Goal: Obtain resource: Obtain resource

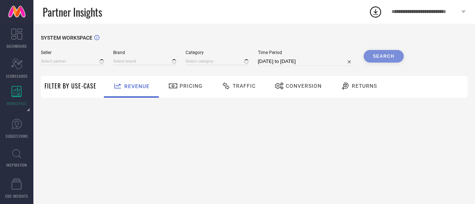
type input "All"
type input "1 STOP FASHION"
type input "All"
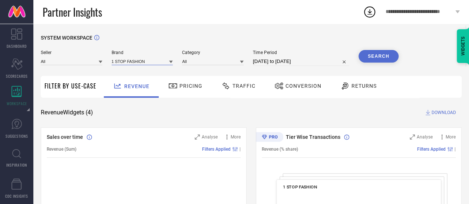
click at [118, 60] on input at bounding box center [143, 62] width 62 height 8
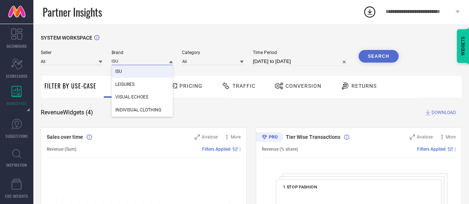
type input "ISU"
click at [126, 74] on div "ISU" at bounding box center [143, 71] width 62 height 13
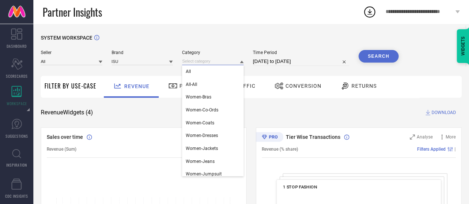
click at [208, 61] on input at bounding box center [213, 62] width 62 height 8
click at [209, 69] on div "All" at bounding box center [213, 71] width 62 height 13
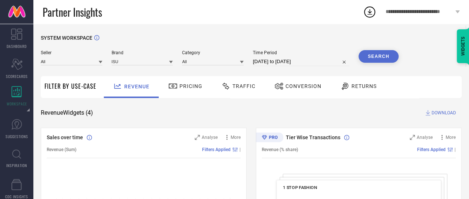
click at [260, 60] on input "[DATE] to [DATE]" at bounding box center [301, 61] width 96 height 9
select select "7"
select select "2025"
select select "8"
select select "2025"
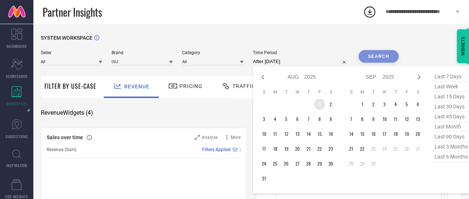
click at [318, 108] on td "1" at bounding box center [319, 104] width 11 height 11
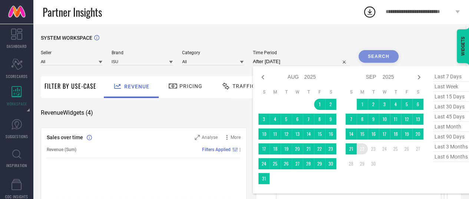
type input "[DATE] to [DATE]"
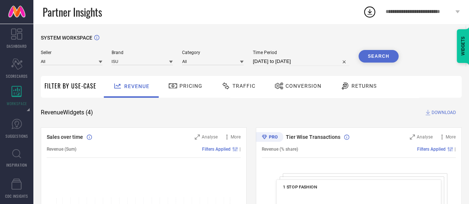
click at [382, 62] on button "Search" at bounding box center [379, 56] width 40 height 13
select select "7"
select select "2025"
select select "8"
select select "2025"
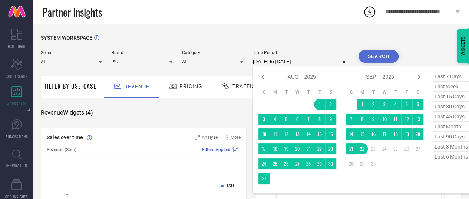
click at [286, 62] on input "[DATE] to [DATE]" at bounding box center [301, 61] width 96 height 9
click at [447, 147] on span "last 3 months" at bounding box center [451, 147] width 37 height 10
type input "[DATE] to [DATE]"
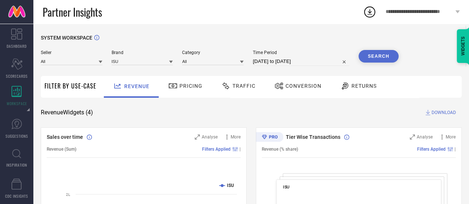
click at [395, 59] on button "Search" at bounding box center [379, 56] width 40 height 13
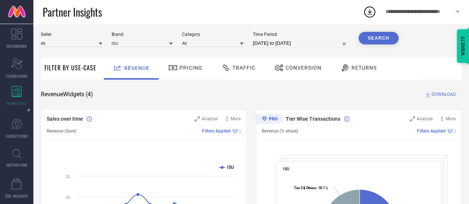
scroll to position [18, 0]
click at [440, 94] on span "DOWNLOAD" at bounding box center [444, 94] width 24 height 7
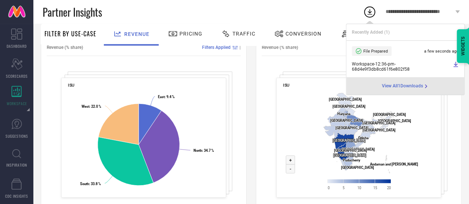
scroll to position [315, 0]
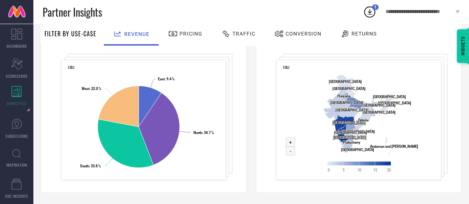
click at [257, 7] on div "Partner Insights" at bounding box center [203, 12] width 321 height 24
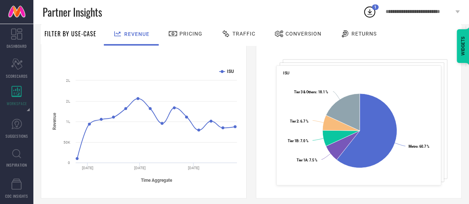
scroll to position [115, 0]
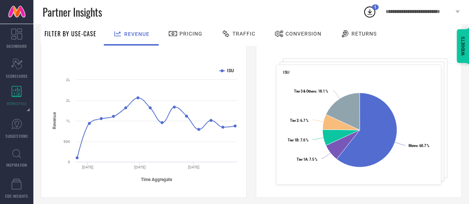
click at [188, 34] on span "Pricing" at bounding box center [191, 34] width 23 height 6
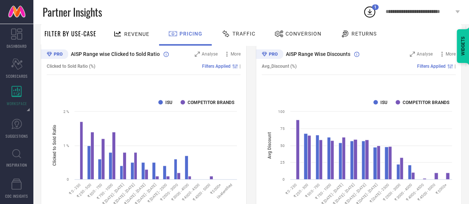
scroll to position [277, 0]
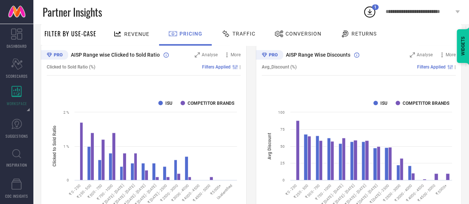
click at [250, 30] on div "Traffic" at bounding box center [239, 33] width 38 height 13
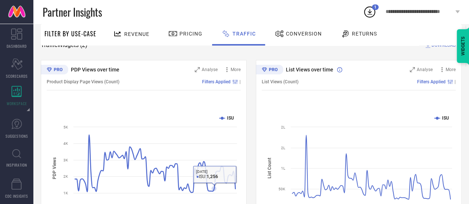
scroll to position [67, 0]
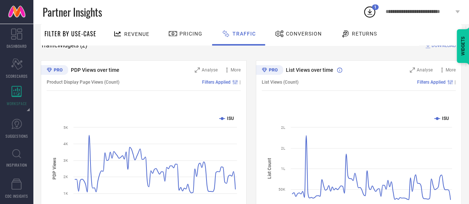
click at [301, 38] on div "Conversion" at bounding box center [298, 33] width 51 height 13
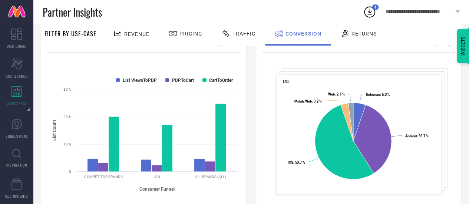
scroll to position [0, 0]
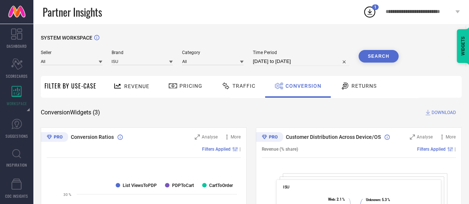
click at [441, 115] on span "DOWNLOAD" at bounding box center [444, 112] width 24 height 7
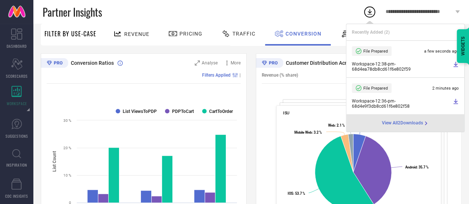
scroll to position [36, 0]
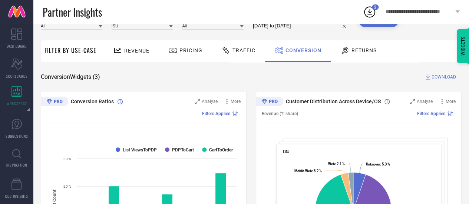
click at [283, 6] on div "Partner Insights" at bounding box center [203, 12] width 321 height 24
click at [352, 49] on span "Returns" at bounding box center [364, 50] width 25 height 6
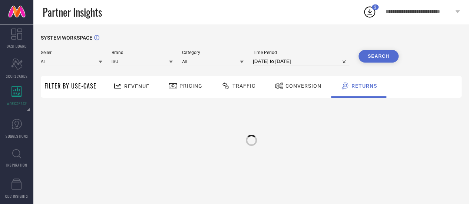
scroll to position [0, 0]
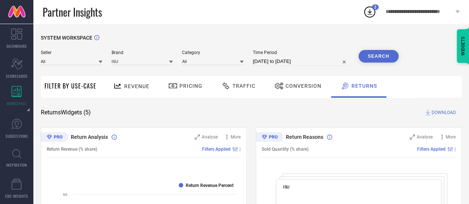
click at [440, 114] on span "DOWNLOAD" at bounding box center [444, 112] width 24 height 7
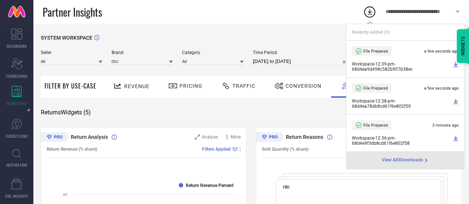
click at [302, 35] on div "SYSTEM WORKSPACE" at bounding box center [251, 42] width 421 height 15
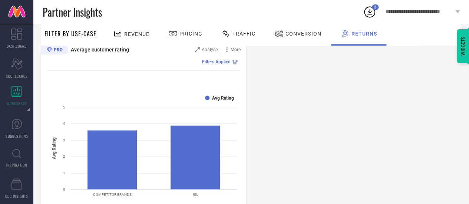
scroll to position [477, 0]
